Goal: Information Seeking & Learning: Learn about a topic

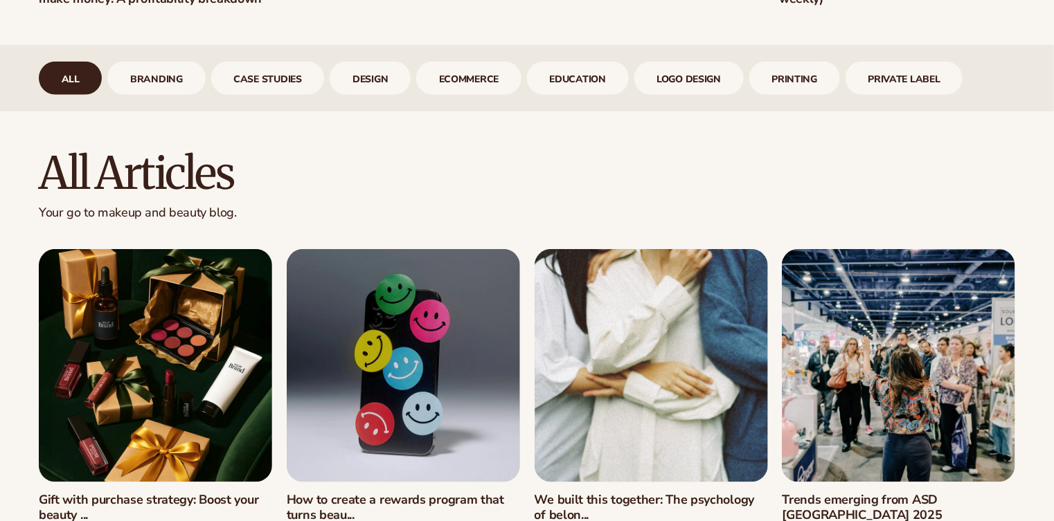
scroll to position [547, 0]
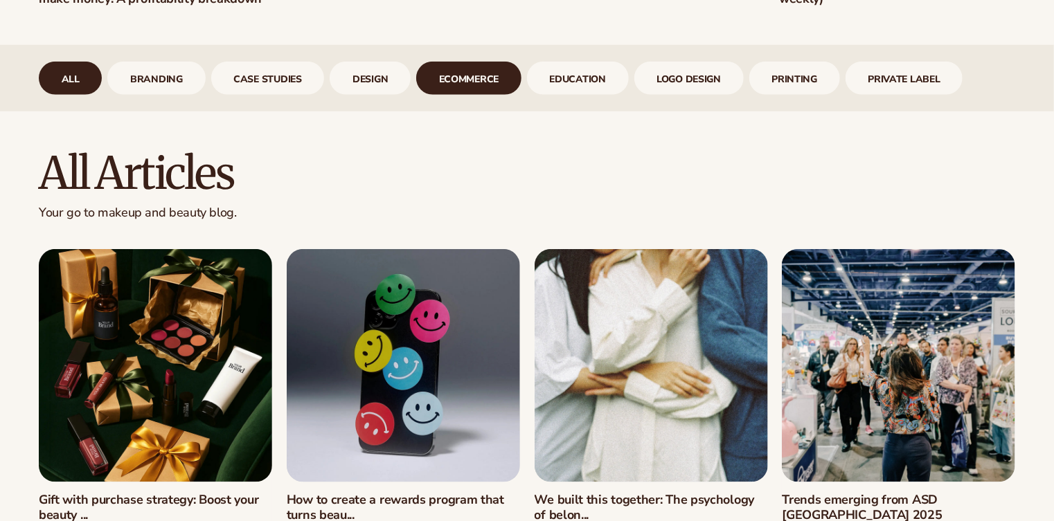
click at [476, 75] on link "ecommerce" at bounding box center [468, 78] width 105 height 33
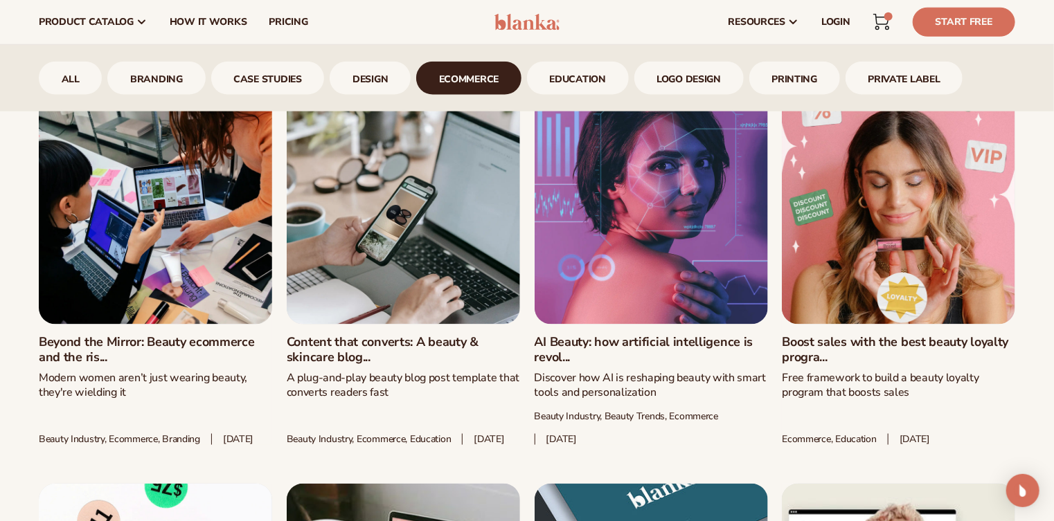
scroll to position [703, 0]
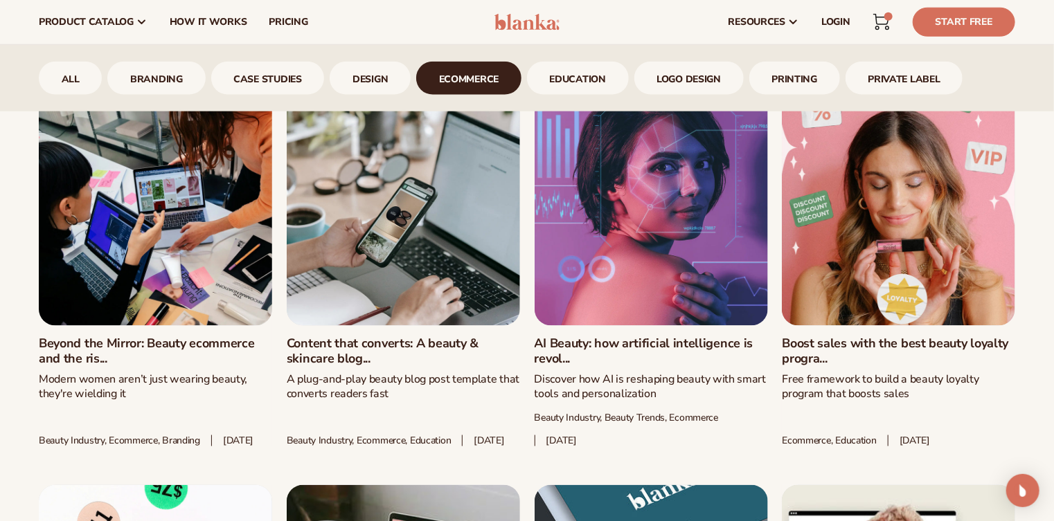
click at [160, 337] on link "Beyond the Mirror: Beauty ecommerce and the ris..." at bounding box center [155, 352] width 233 height 30
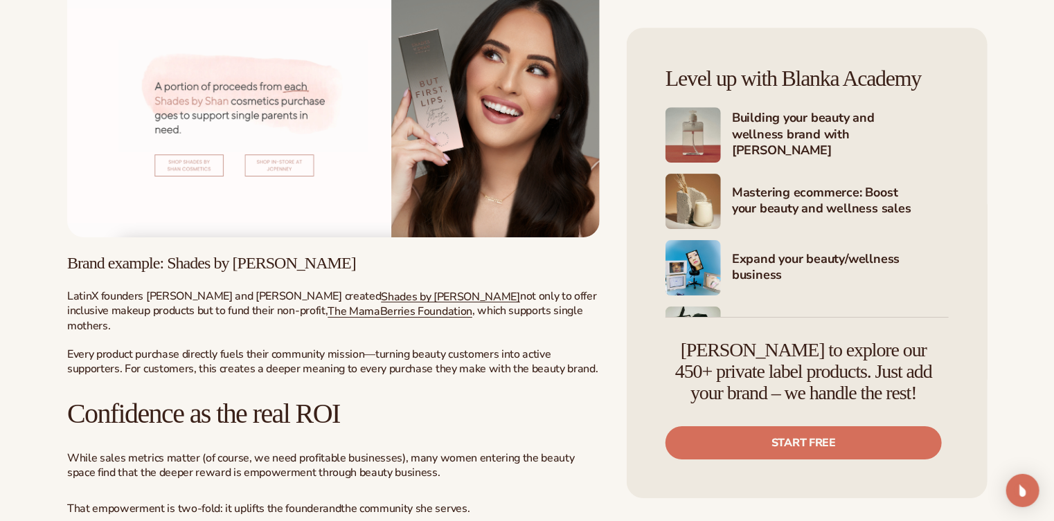
scroll to position [2189, 0]
